Goal: Task Accomplishment & Management: Manage account settings

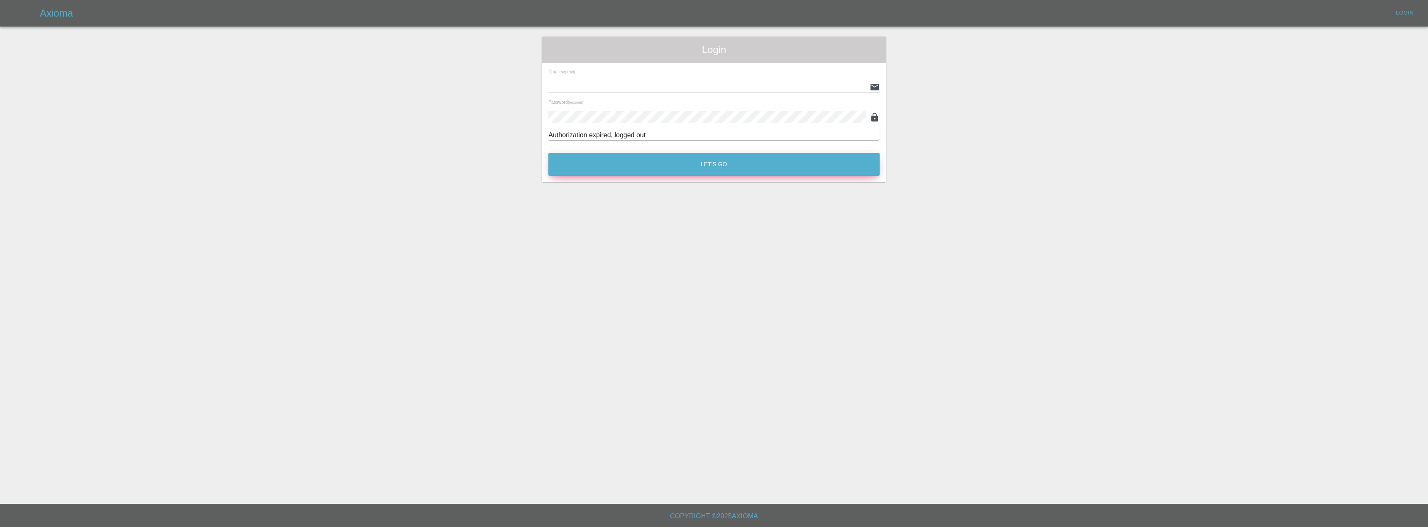
type input "[EMAIL_ADDRESS][DOMAIN_NAME]"
click at [763, 168] on button "Let's Go" at bounding box center [713, 164] width 331 height 23
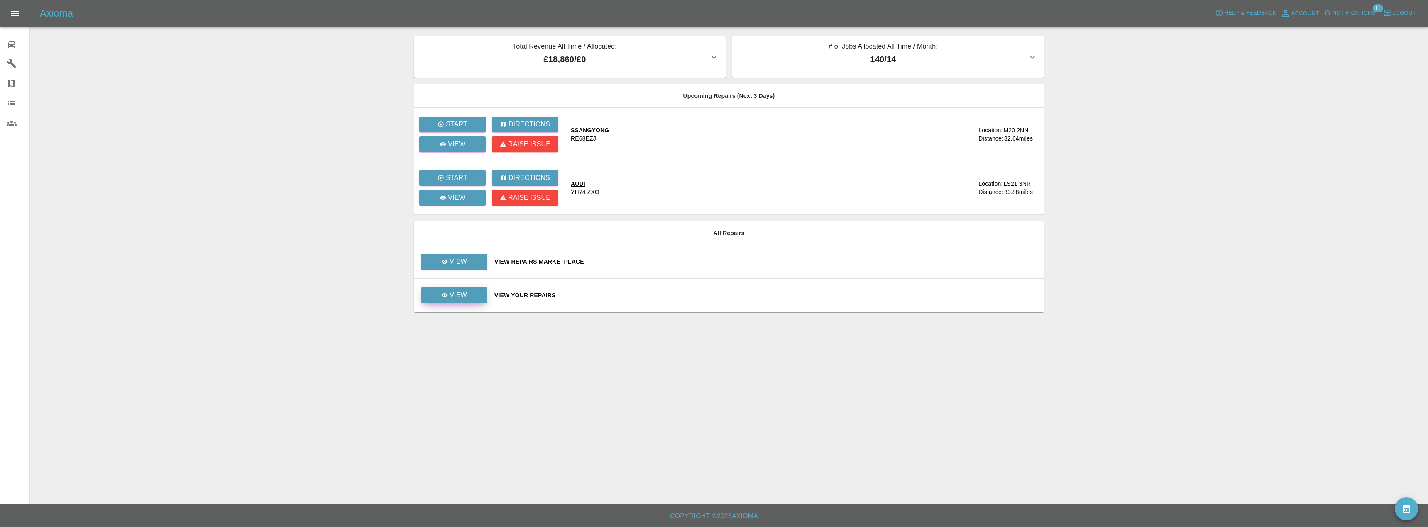
click at [455, 294] on p "View" at bounding box center [457, 295] width 17 height 10
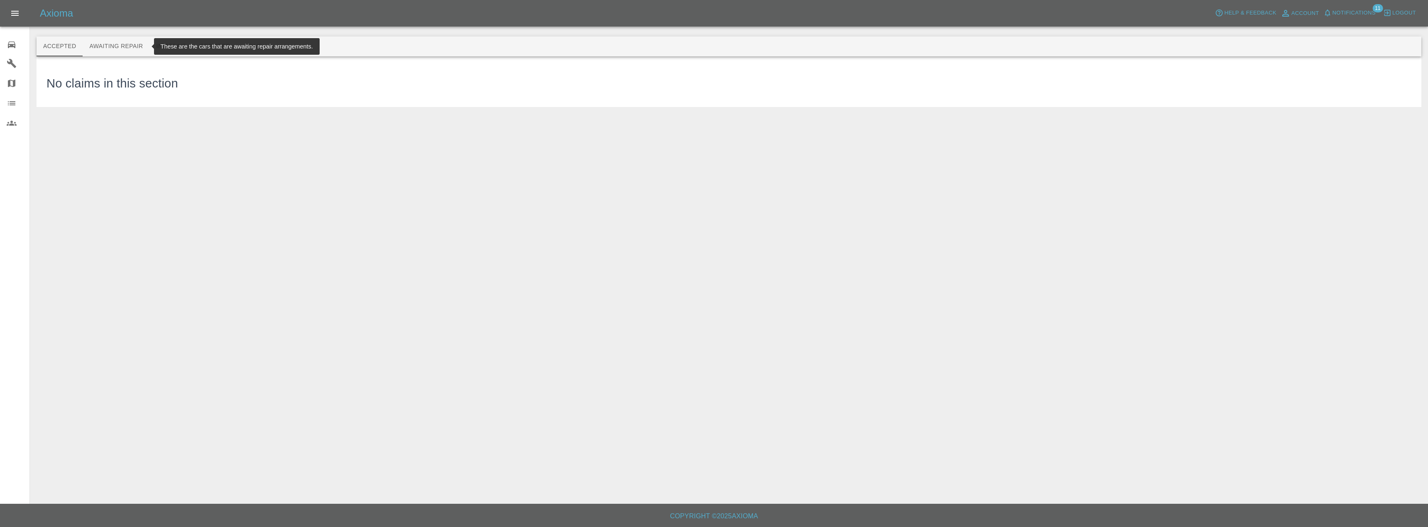
click at [126, 41] on button "Awaiting Repair" at bounding box center [116, 47] width 67 height 20
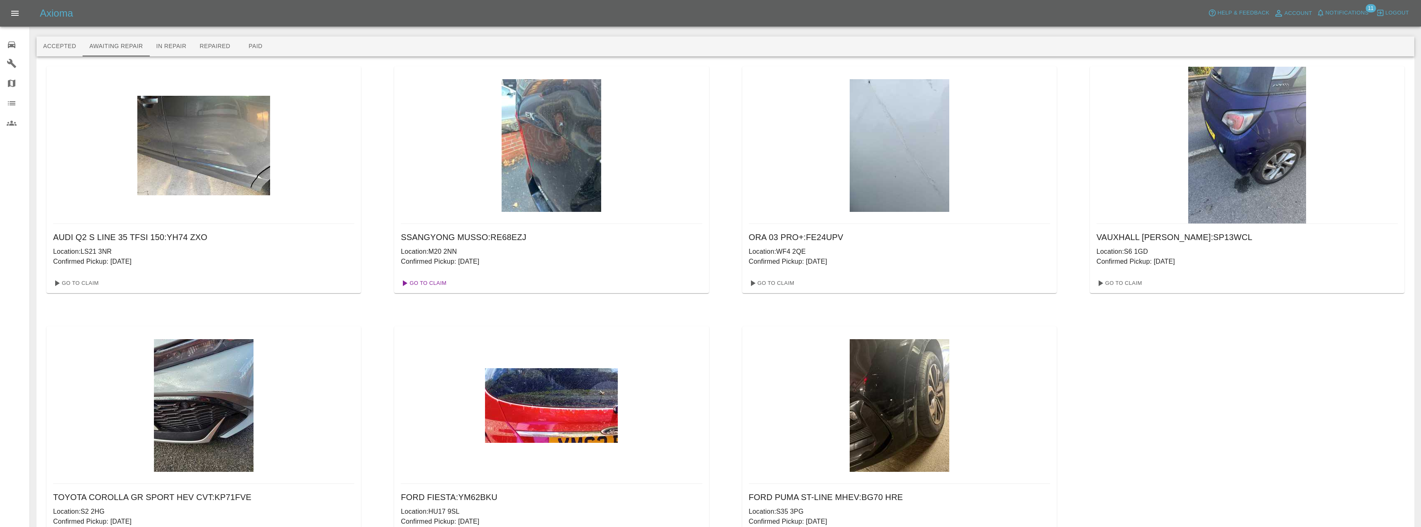
click at [433, 279] on link "Go To Claim" at bounding box center [423, 283] width 51 height 13
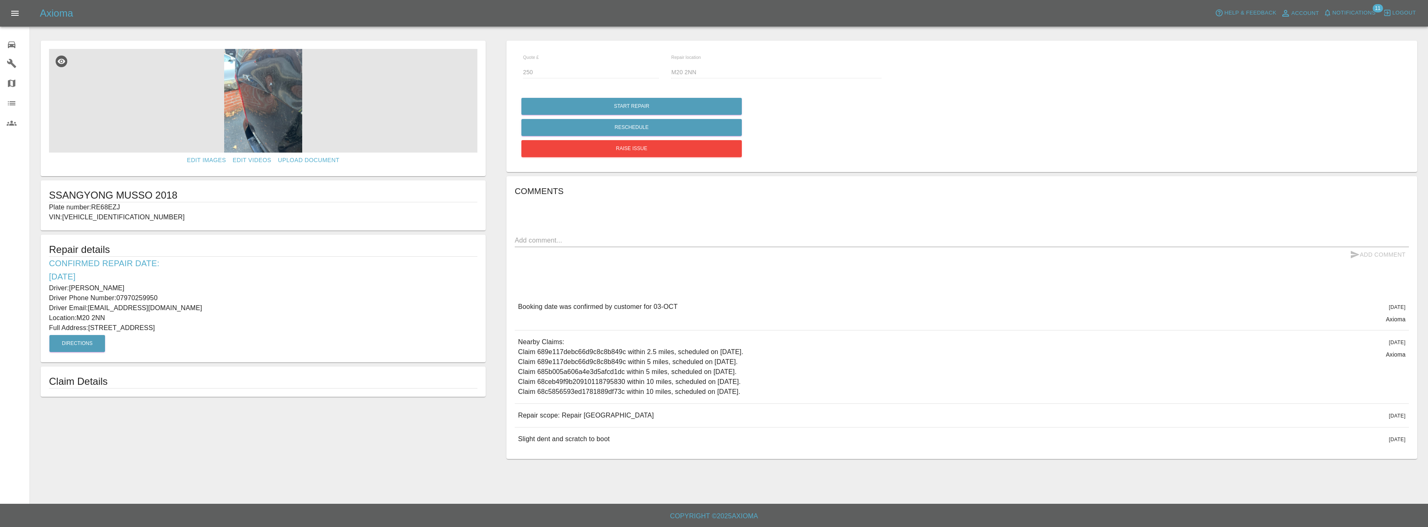
drag, startPoint x: 349, startPoint y: 132, endPoint x: 357, endPoint y: 132, distance: 8.3
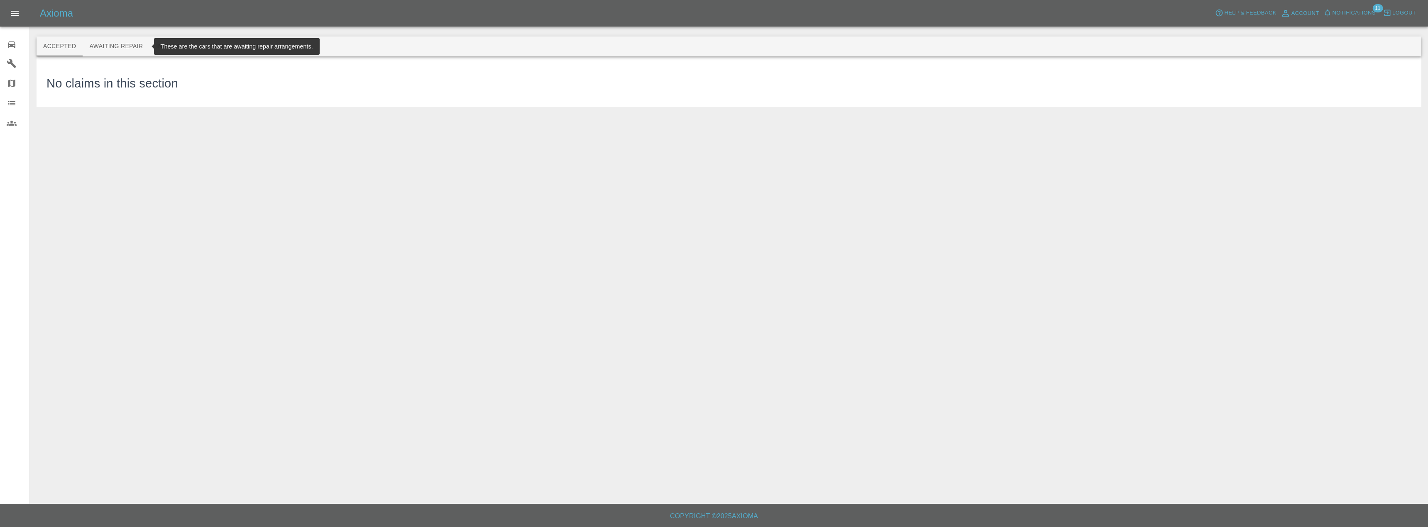
click at [124, 51] on button "Awaiting Repair" at bounding box center [116, 47] width 67 height 20
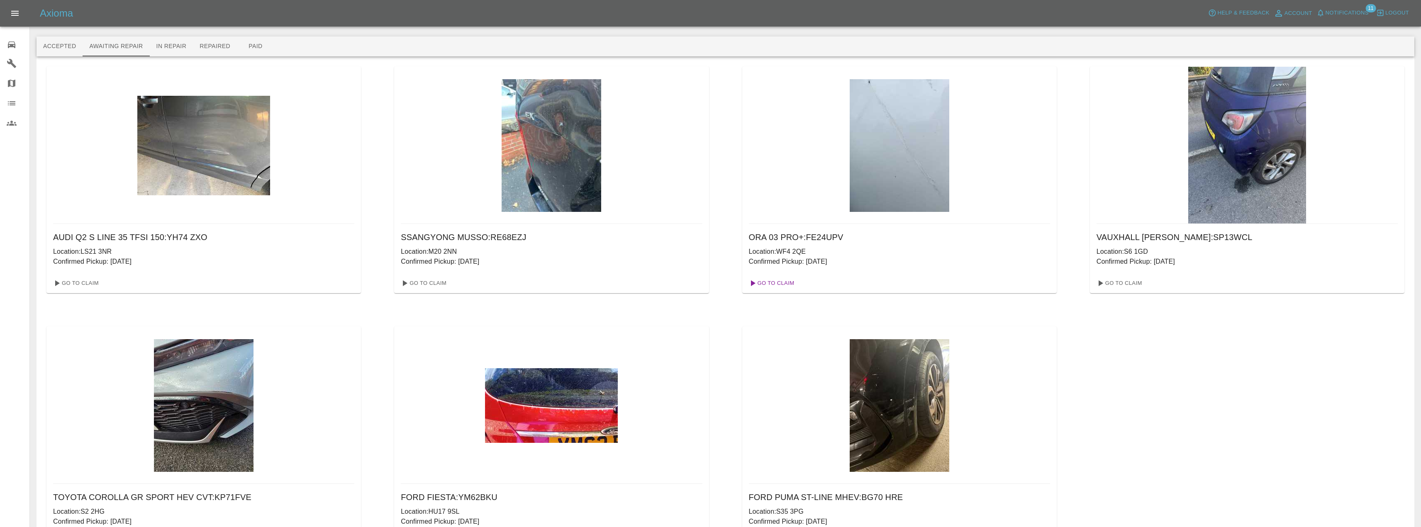
click at [781, 281] on link "Go To Claim" at bounding box center [771, 283] width 51 height 13
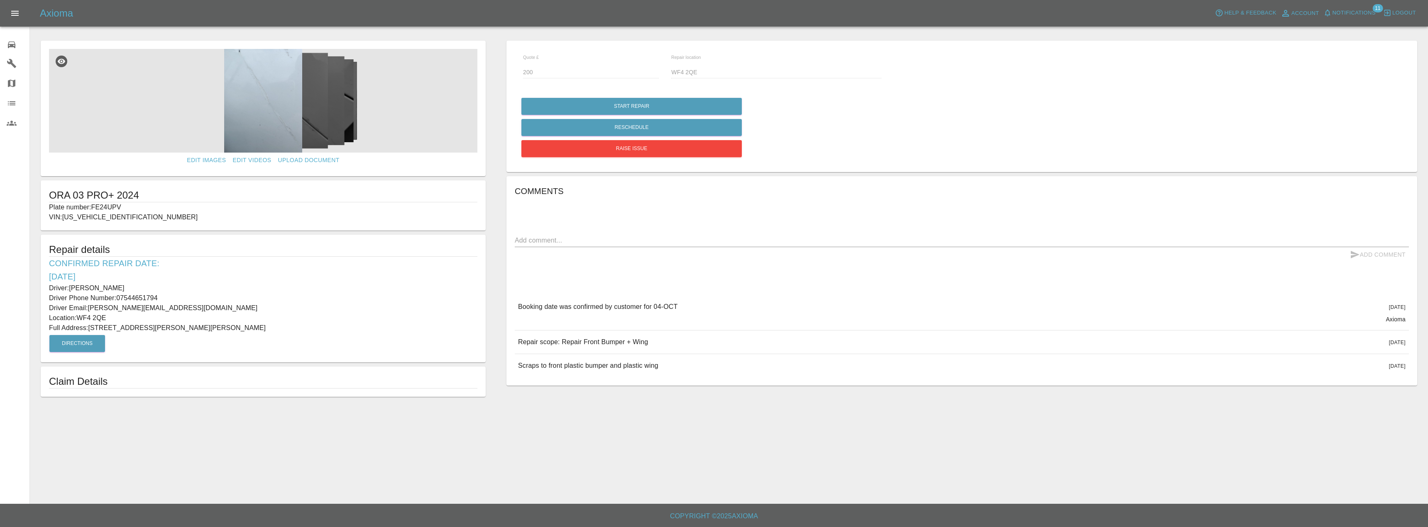
drag, startPoint x: 253, startPoint y: 332, endPoint x: 49, endPoint y: 284, distance: 209.3
click at [49, 284] on div "Repair details Confirmed Repair Date: [DATE] Driver: [PERSON_NAME] Driver Phone…" at bounding box center [263, 299] width 445 height 128
copy div "Driver: [PERSON_NAME] Driver Phone Number: 07544651794 Driver Email: [PERSON_NA…"
click at [300, 127] on img at bounding box center [263, 101] width 428 height 104
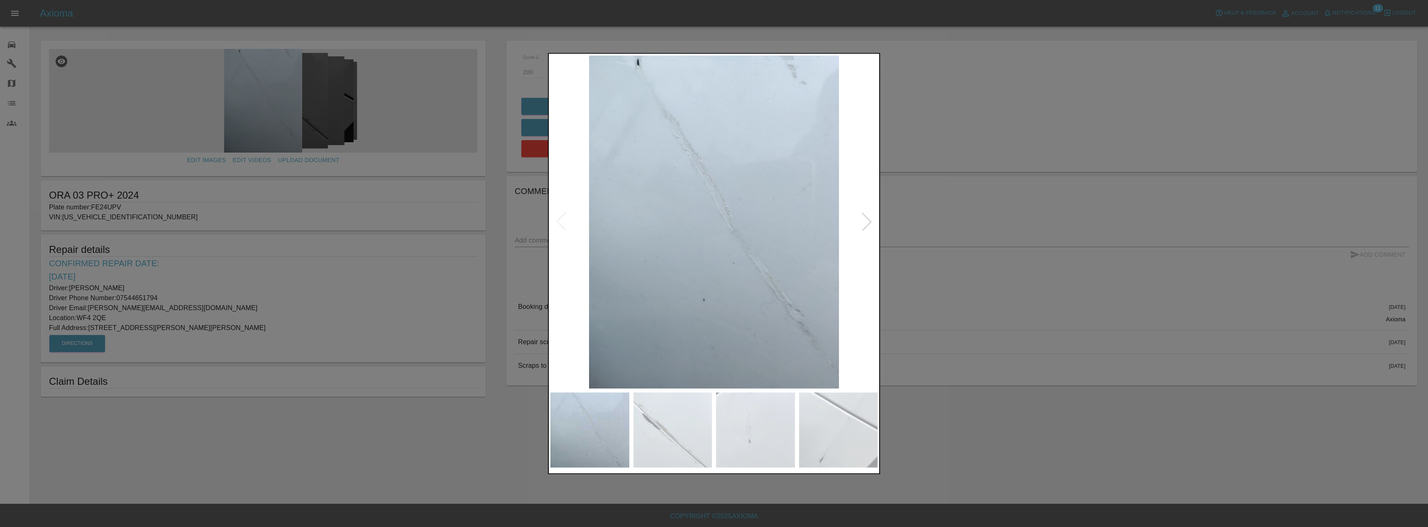
click at [865, 222] on div at bounding box center [866, 222] width 18 height 18
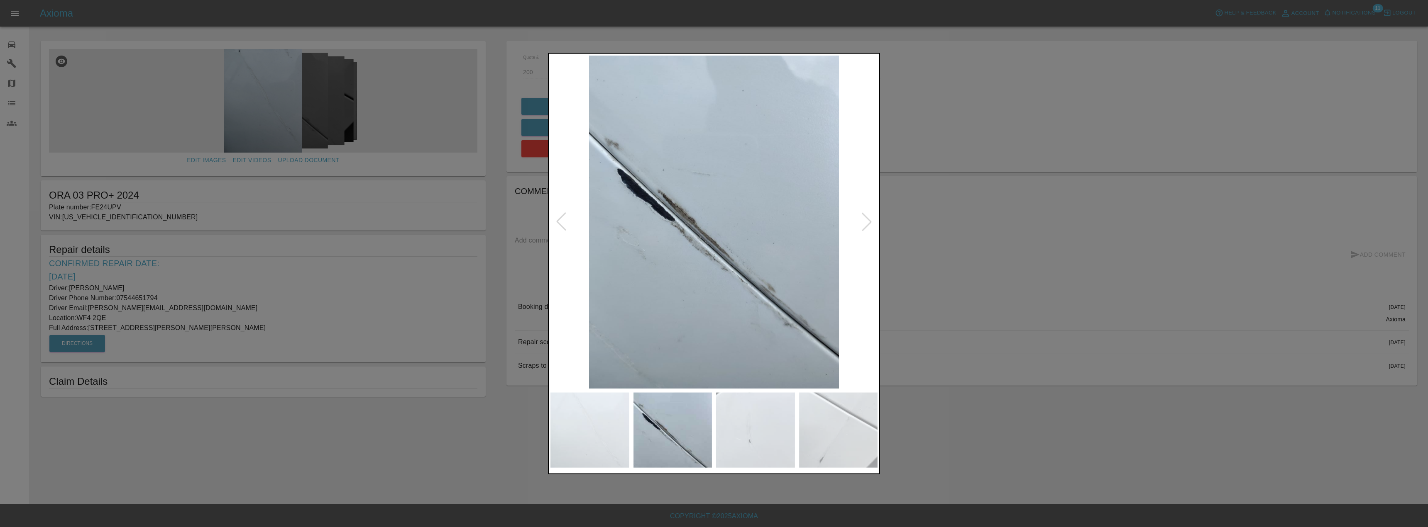
click at [865, 222] on div at bounding box center [866, 222] width 18 height 18
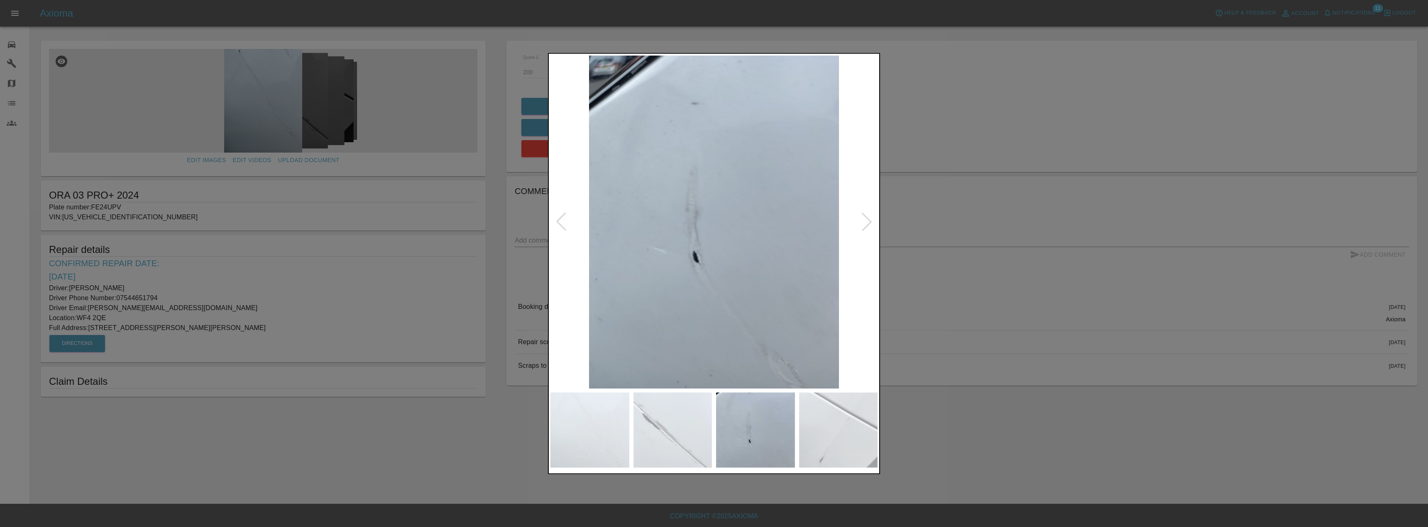
click at [865, 222] on div at bounding box center [866, 222] width 18 height 18
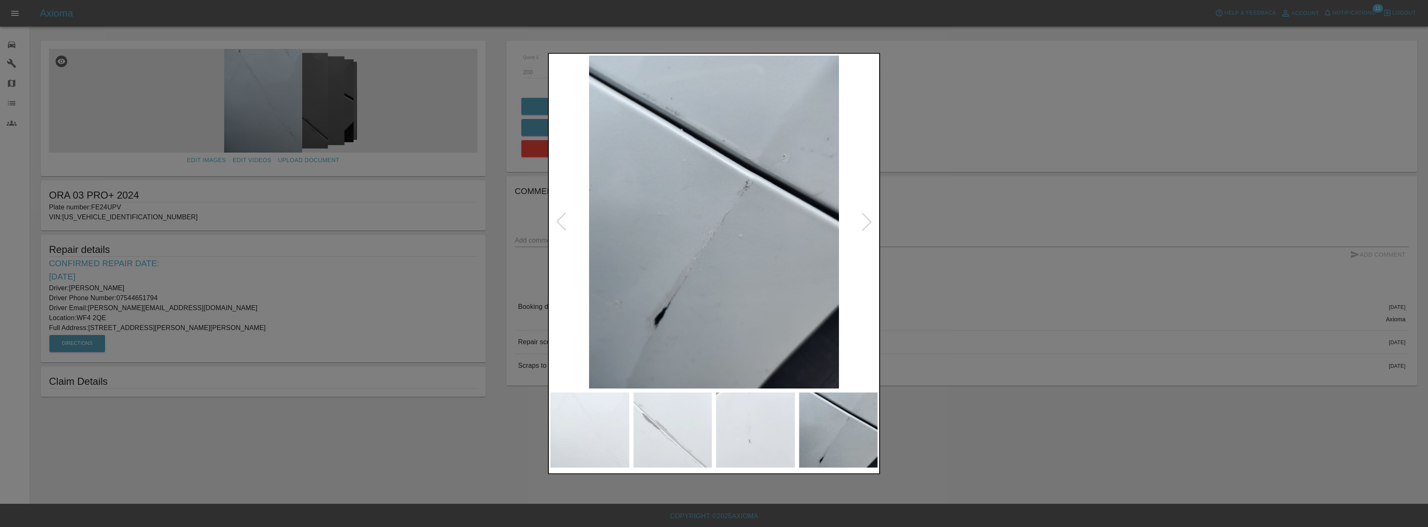
click at [917, 186] on div at bounding box center [714, 263] width 1428 height 527
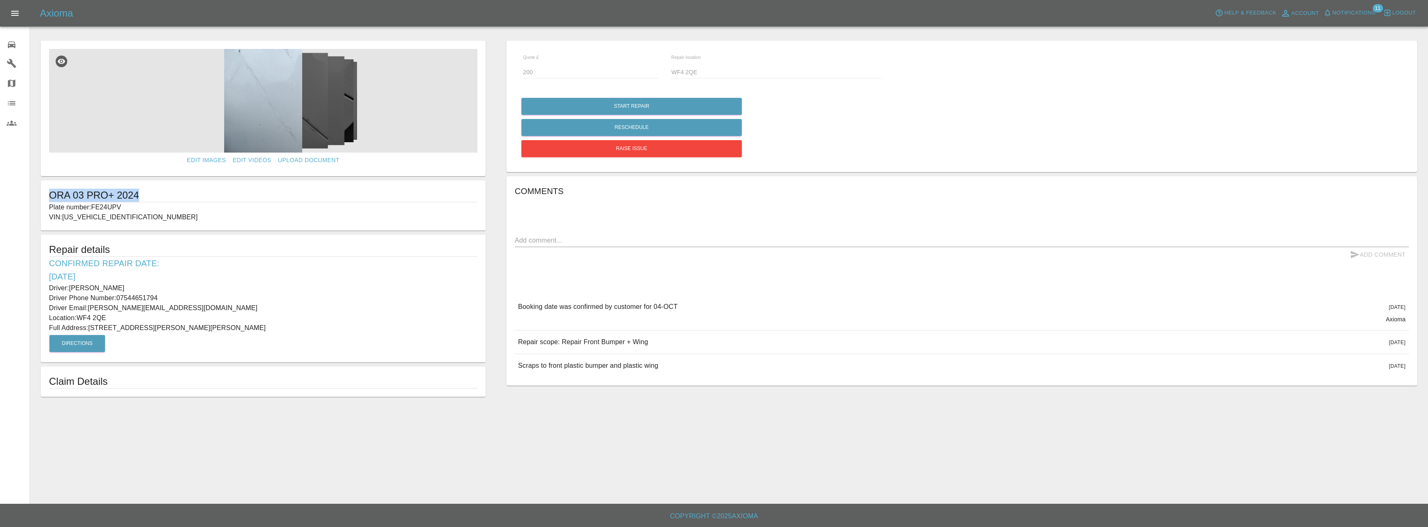
drag, startPoint x: 147, startPoint y: 197, endPoint x: 39, endPoint y: 192, distance: 108.0
click at [39, 192] on form "Edit Images Edit Videos Upload Document ORA 03 PRO+ 2024 Plate number: FE24UPV …" at bounding box center [263, 219] width 453 height 356
drag, startPoint x: 582, startPoint y: 171, endPoint x: 593, endPoint y: 171, distance: 10.4
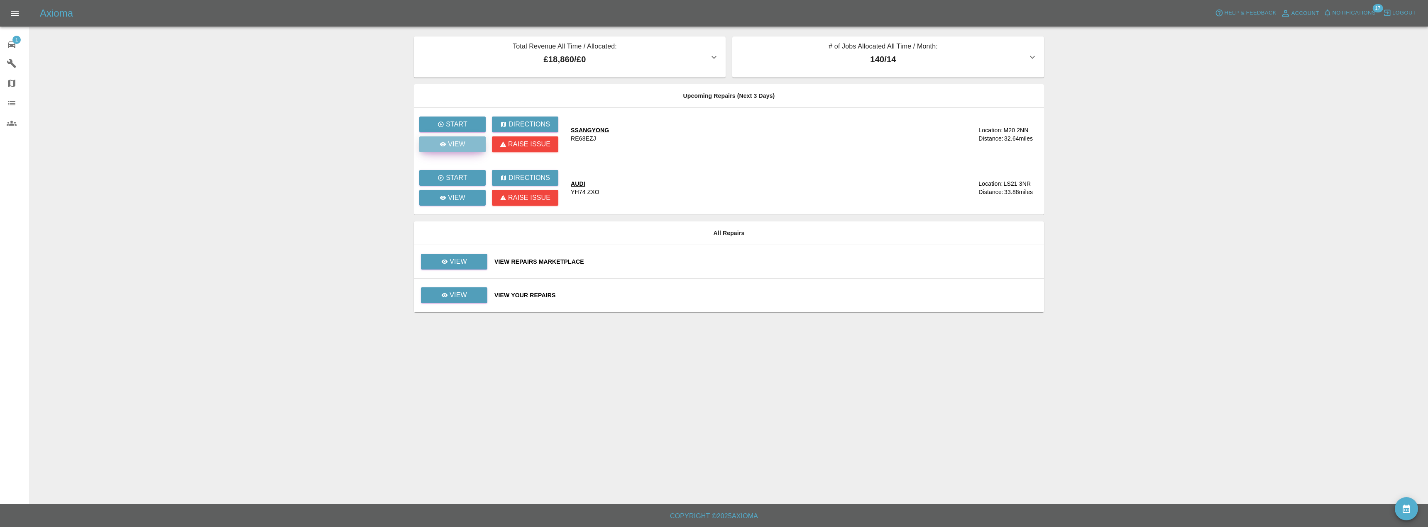
click at [449, 149] on p "View" at bounding box center [456, 144] width 17 height 10
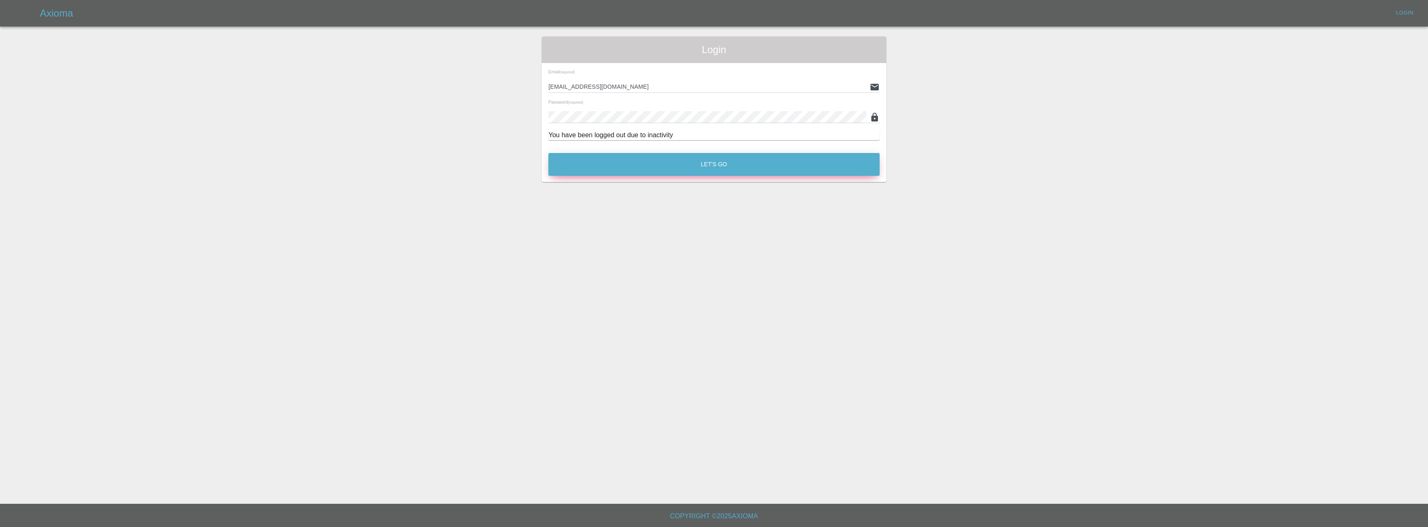
click at [693, 172] on button "Let's Go" at bounding box center [713, 164] width 331 height 23
